Goal: Information Seeking & Learning: Learn about a topic

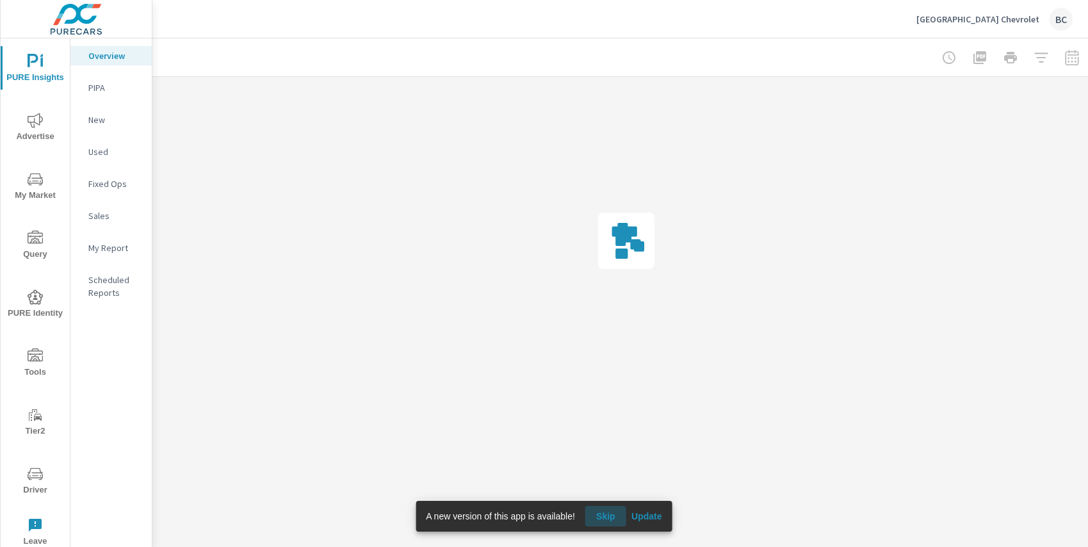
click at [603, 515] on span "Skip" at bounding box center [606, 516] width 31 height 12
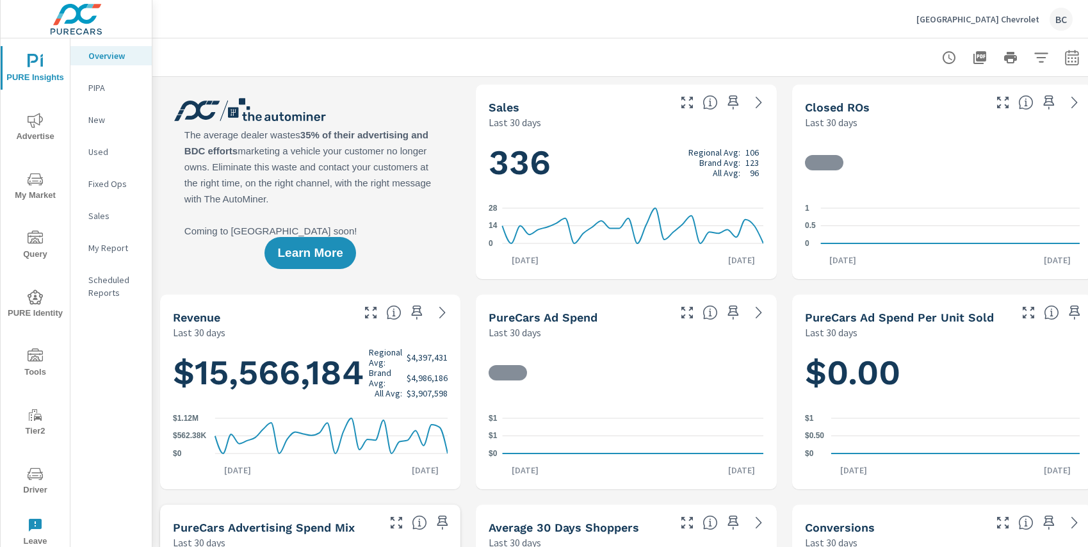
click at [37, 190] on span "My Market" at bounding box center [34, 187] width 61 height 31
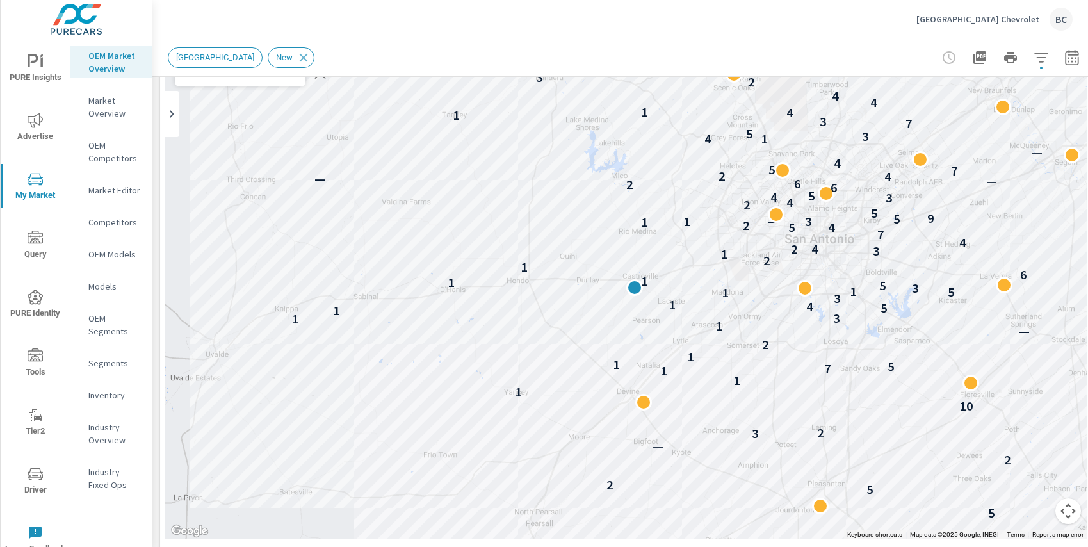
scroll to position [124, 0]
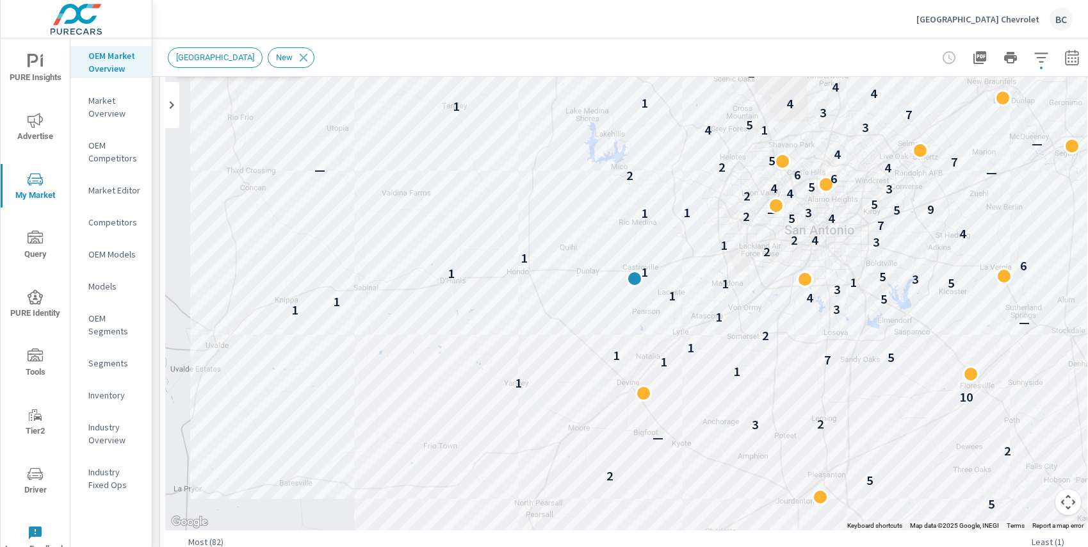
click at [713, 47] on div "[GEOGRAPHIC_DATA] New" at bounding box center [537, 57] width 738 height 20
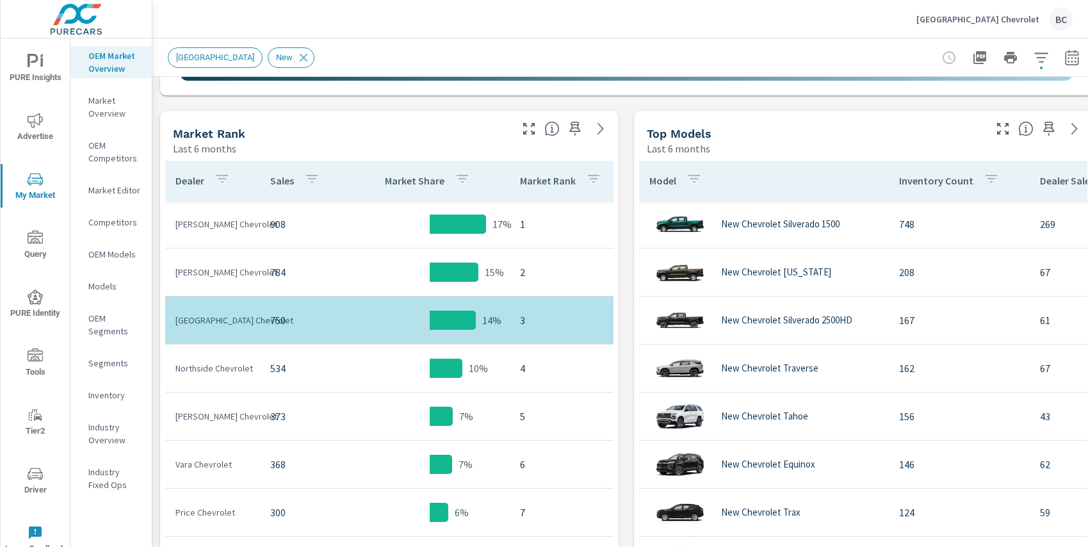
scroll to position [607, 0]
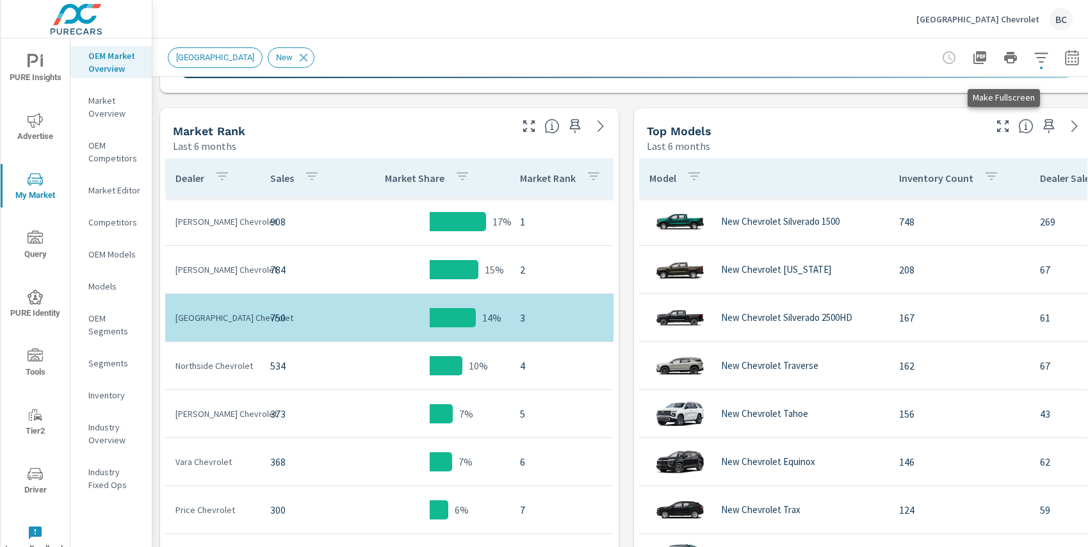
click at [1002, 127] on icon "button" at bounding box center [1002, 125] width 15 height 15
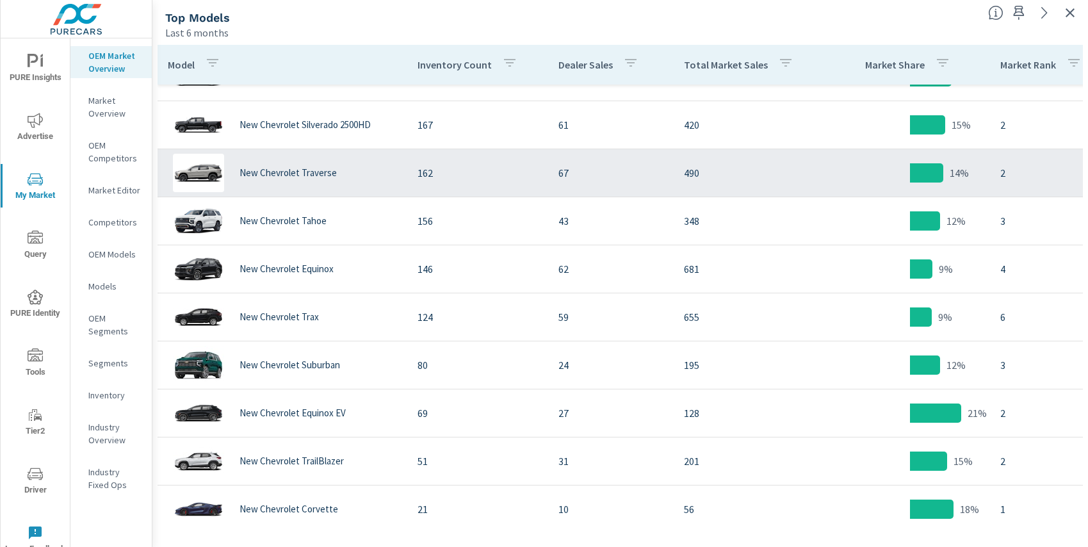
scroll to position [82, 0]
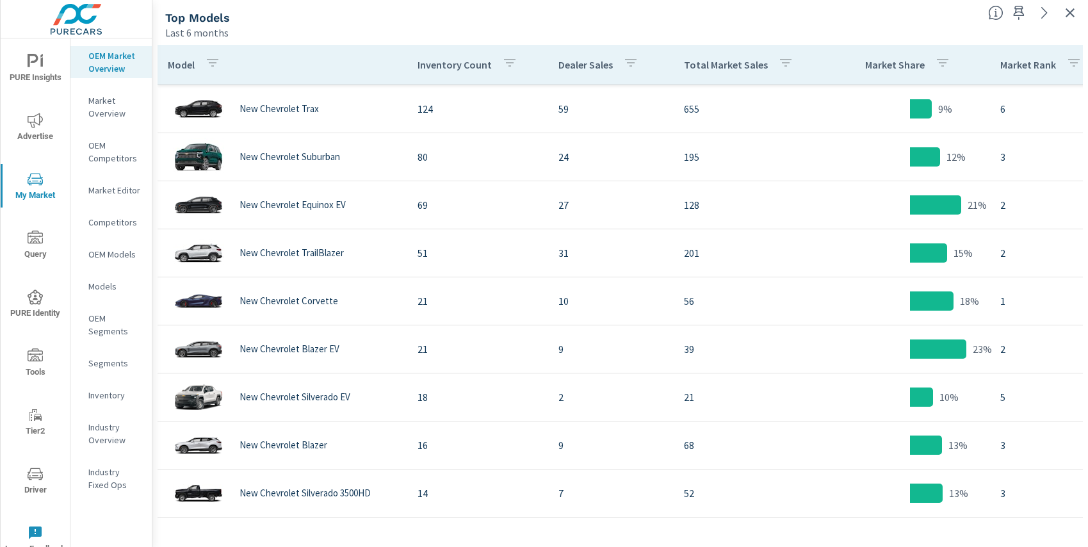
scroll to position [314, 0]
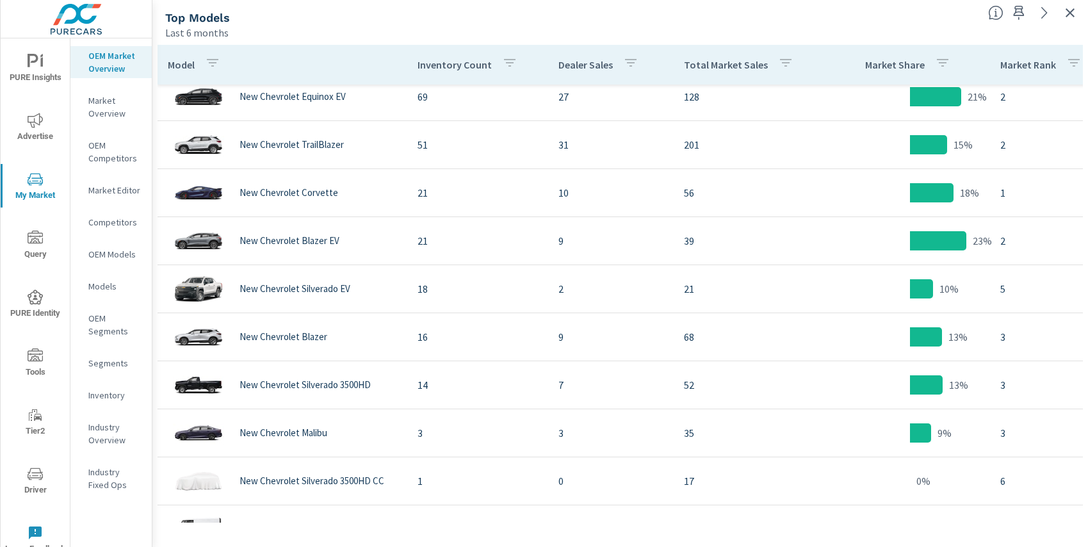
scroll to position [420, 0]
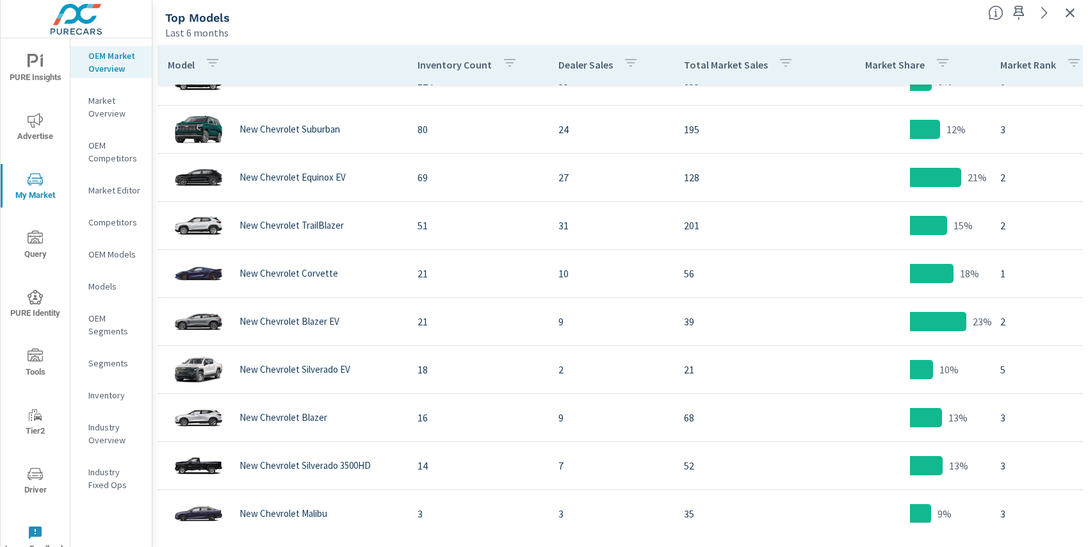
scroll to position [135, 0]
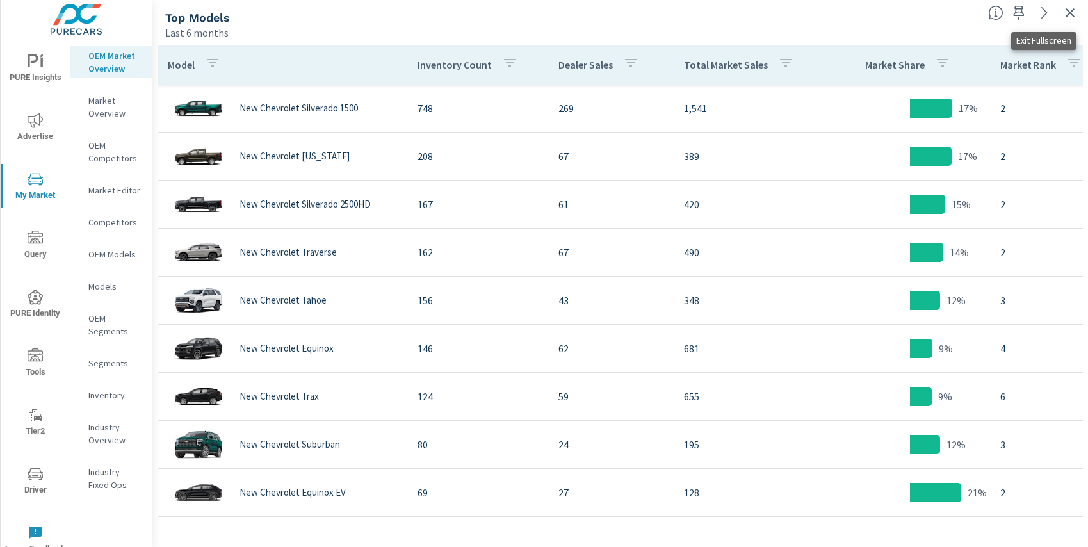
click at [1066, 13] on icon "button" at bounding box center [1070, 12] width 15 height 15
